Goal: Task Accomplishment & Management: Manage account settings

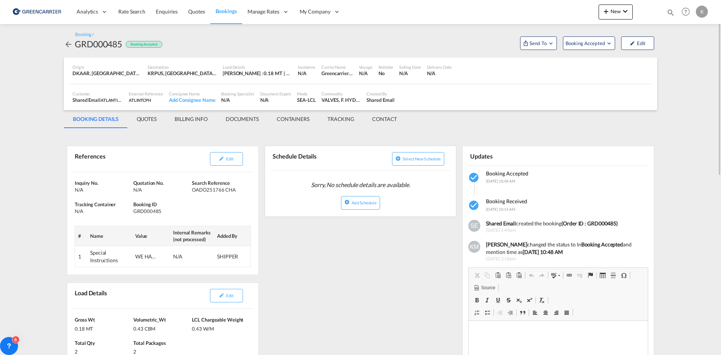
click at [71, 45] on md-icon "icon-arrow-left" at bounding box center [68, 44] width 9 height 9
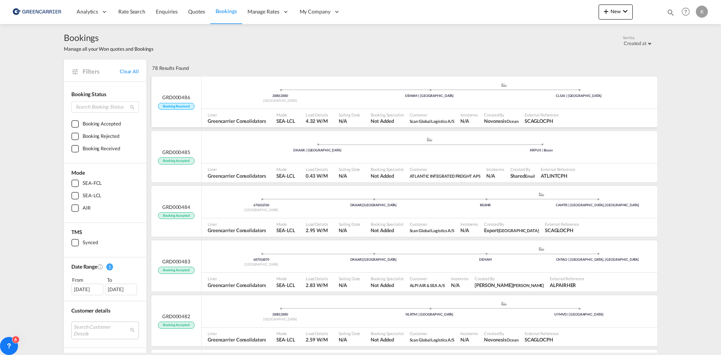
click at [476, 101] on div "2880 | 2880 [GEOGRAPHIC_DATA] .a{fill:#aaa8ad;} .a{fill:#aaa8ad;} DEHAM | [GEOG…" at bounding box center [430, 93] width 456 height 23
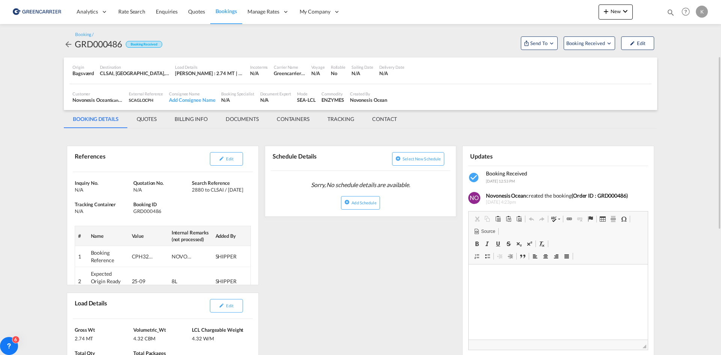
scroll to position [113, 0]
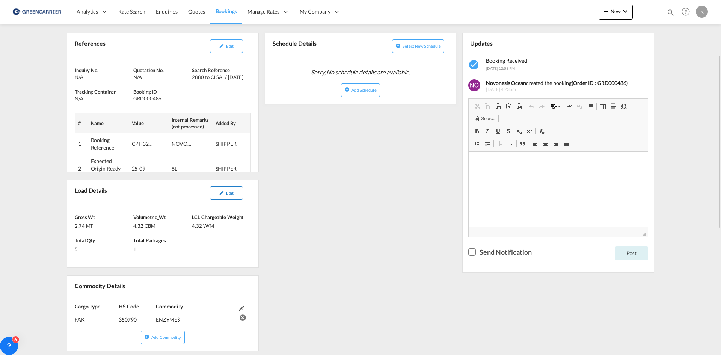
click at [217, 198] on button "Edit" at bounding box center [226, 193] width 33 height 14
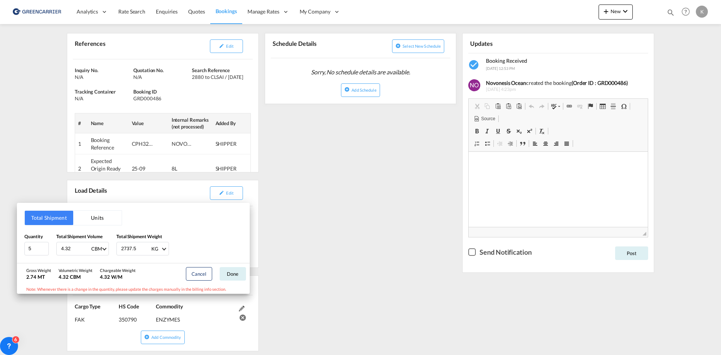
drag, startPoint x: 329, startPoint y: 168, endPoint x: 328, endPoint y: 162, distance: 5.6
click at [329, 165] on div "Total Shipment Units Quantity 5 Total Shipment Volume 4.32 CBM CBM CFT Total Sh…" at bounding box center [360, 177] width 721 height 355
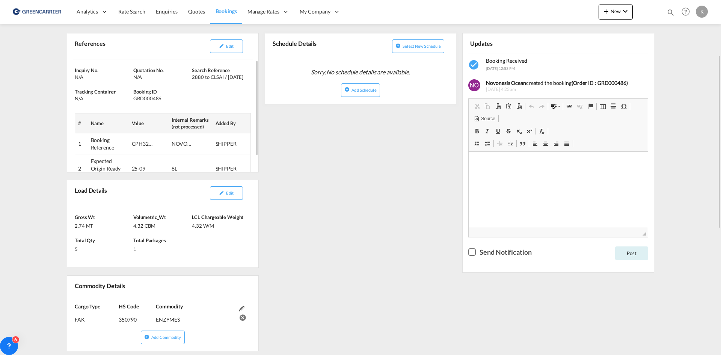
click at [150, 96] on div "GRD000486" at bounding box center [161, 98] width 57 height 7
copy div "GRD000486"
click at [222, 47] on md-icon "icon-pencil" at bounding box center [221, 45] width 5 height 5
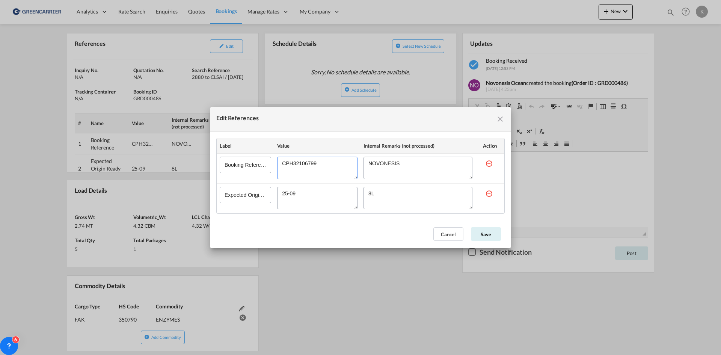
click at [321, 163] on textarea "Edit References" at bounding box center [317, 168] width 80 height 23
drag, startPoint x: 434, startPoint y: 235, endPoint x: 460, endPoint y: 230, distance: 26.0
click at [435, 235] on button "Cancel" at bounding box center [449, 234] width 30 height 14
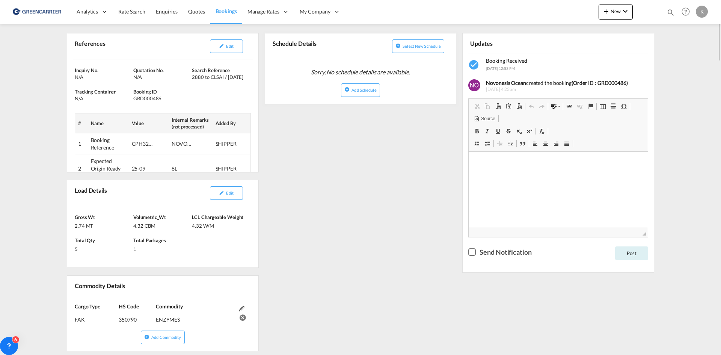
scroll to position [0, 0]
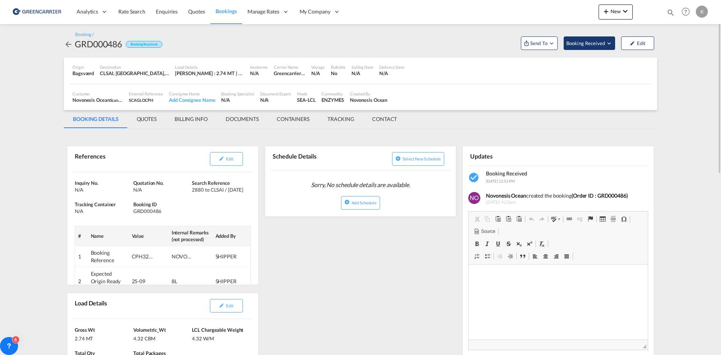
click at [577, 41] on span "Booking Received" at bounding box center [586, 43] width 39 height 8
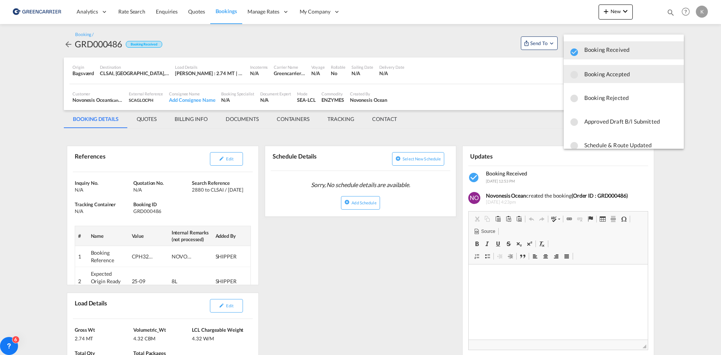
click at [597, 78] on span "Booking Accepted" at bounding box center [632, 74] width 94 height 14
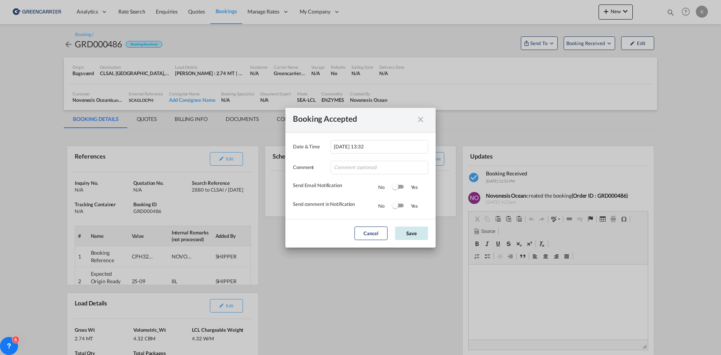
click at [410, 236] on button "Save" at bounding box center [411, 234] width 33 height 14
